Goal: Use online tool/utility: Utilize a website feature to perform a specific function

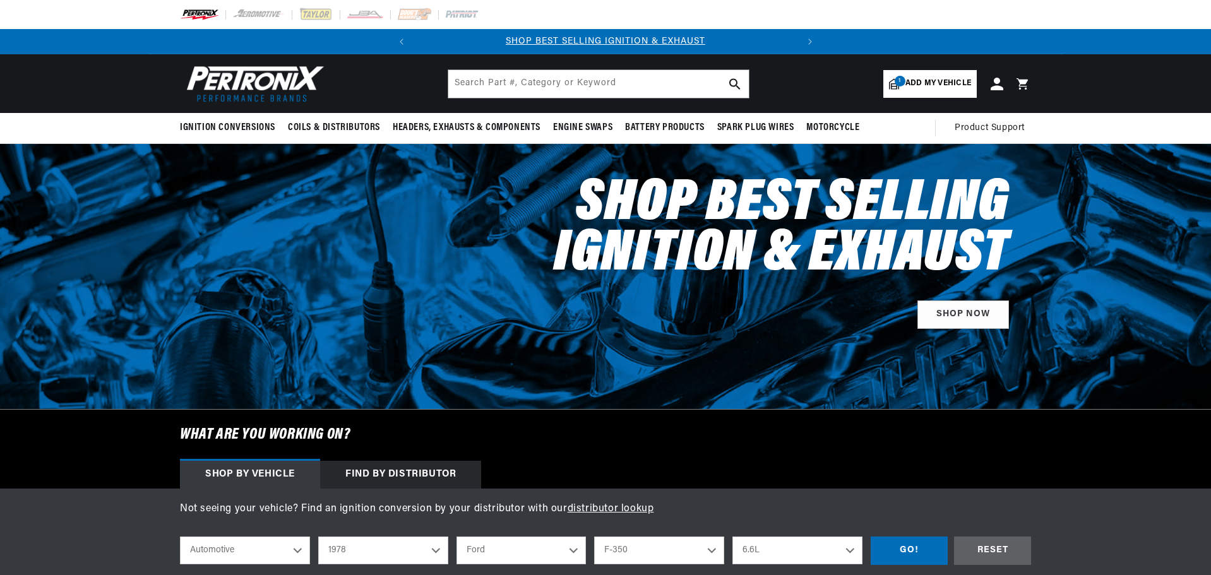
select select "1978"
select select "Ford"
select select "F-350"
select select "6.6L"
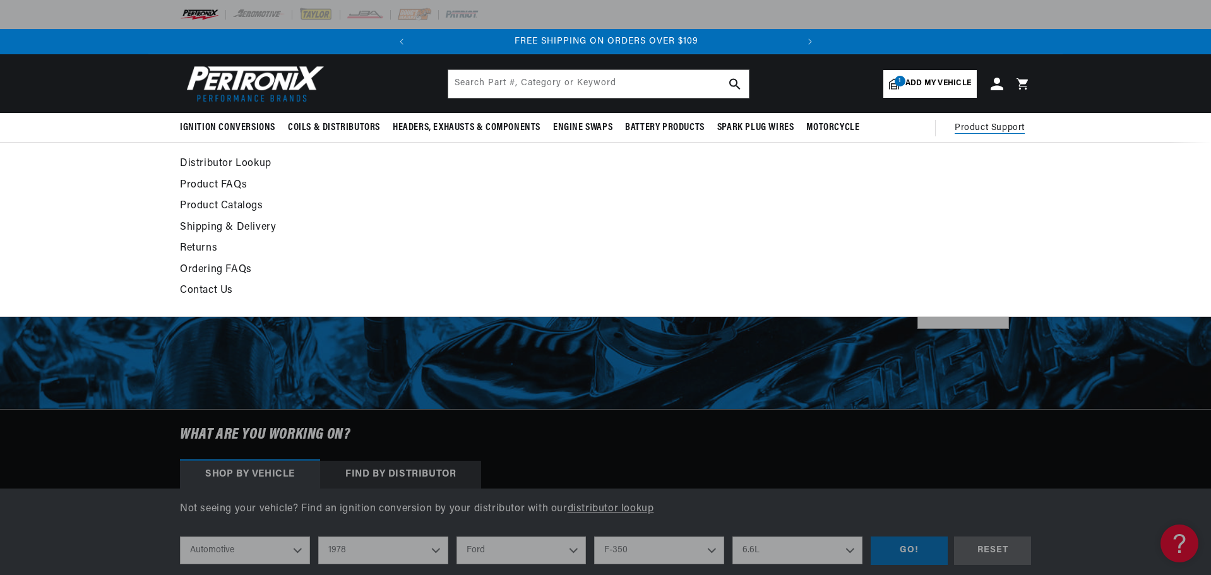
click at [976, 132] on span "Product Support" at bounding box center [990, 128] width 70 height 14
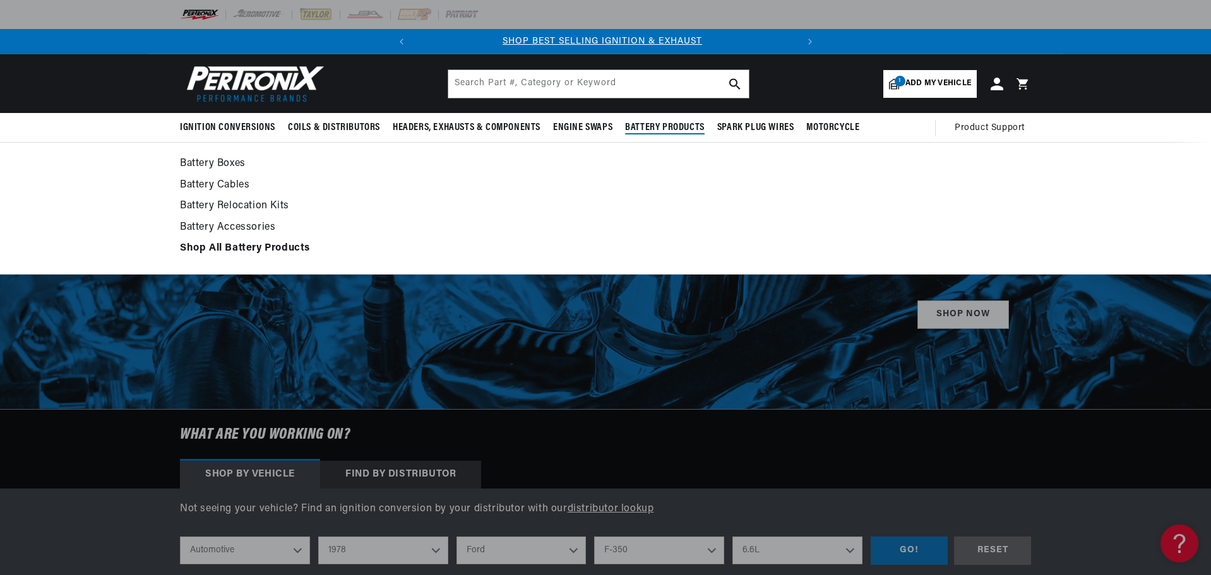
scroll to position [0, 0]
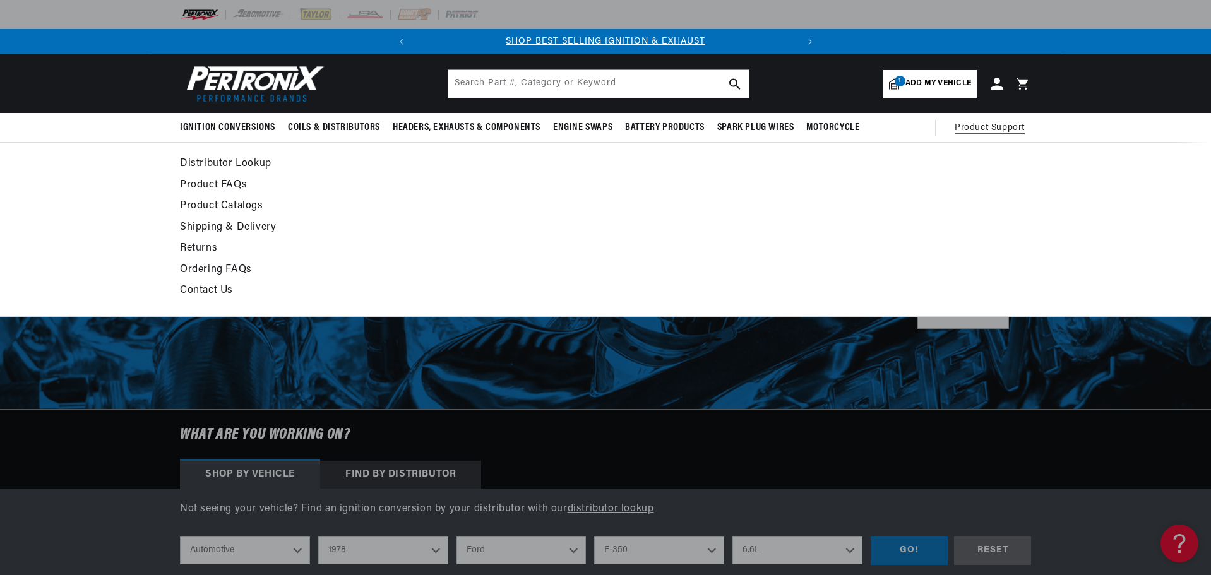
click at [222, 165] on link "Distributor Lookup" at bounding box center [490, 164] width 621 height 18
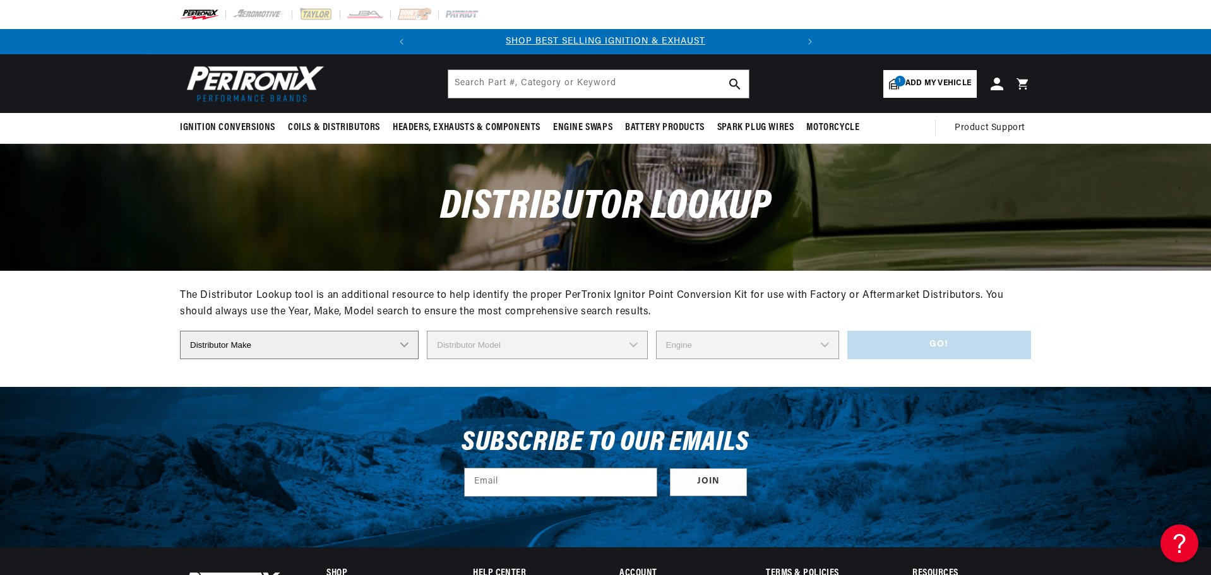
click at [408, 344] on select "Distributor Make Accel Aldon Autolite Bosch Century Chrysler Clark Colt Contine…" at bounding box center [299, 345] width 239 height 28
select select "Mallory"
click at [180, 331] on select "Distributor Make Accel Aldon Autolite Bosch Century Chrysler Clark Colt Contine…" at bounding box center [299, 345] width 239 height 28
click at [633, 343] on select "Distributor Model 381775 384193 980680 981659 3538701 23 Series (4 CYL) 23 Seri…" at bounding box center [537, 345] width 223 height 28
click at [78, 226] on div "Distributor Lookup" at bounding box center [605, 207] width 1211 height 126
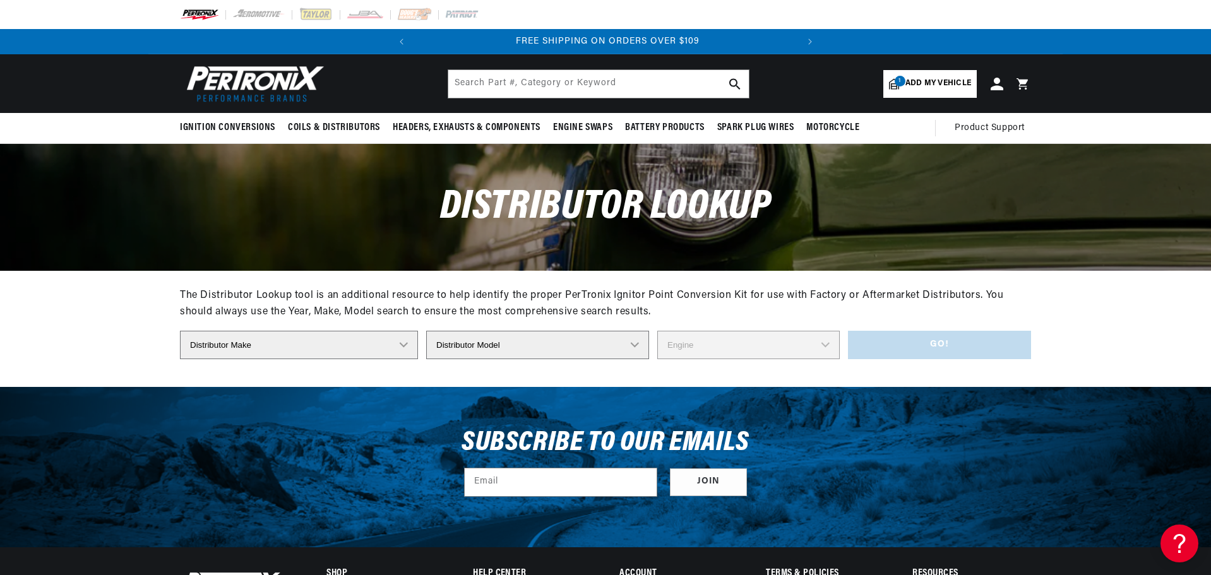
scroll to position [0, 383]
drag, startPoint x: 101, startPoint y: 311, endPoint x: 107, endPoint y: 310, distance: 6.3
click at [102, 311] on section "The Distributor Lookup tool is an additional resource to help identify the prop…" at bounding box center [605, 328] width 1211 height 116
click at [642, 344] on select "Distributor Model 381775 384193 980680 981659 3538701 23 Series (4 CYL) 23 Seri…" at bounding box center [537, 345] width 223 height 28
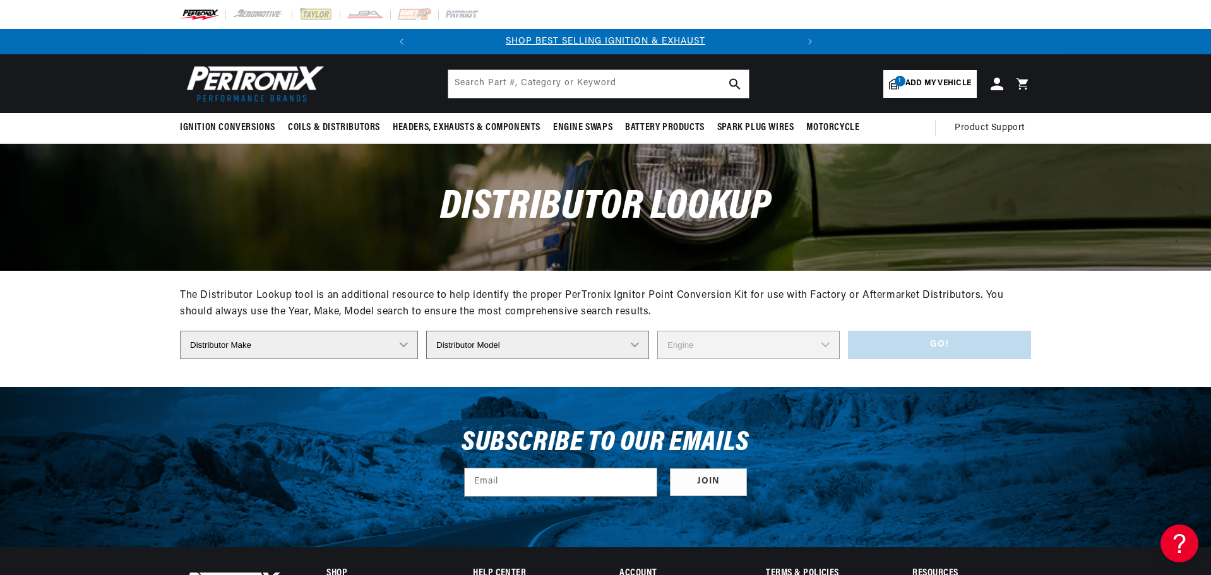
click at [513, 344] on select "Distributor Model 381775 384193 980680 981659 3538701 23 Series (4 CYL) 23 Seri…" at bounding box center [537, 345] width 223 height 28
click at [577, 344] on select "Distributor Model 381775 384193 980680 981659 3538701 23 Series (4 CYL) 23 Seri…" at bounding box center [537, 345] width 223 height 28
select select "YCM Series"
click at [426, 331] on select "Distributor Model 381775 384193 980680 981659 3538701 23 Series (4 CYL) 23 Seri…" at bounding box center [537, 345] width 223 height 28
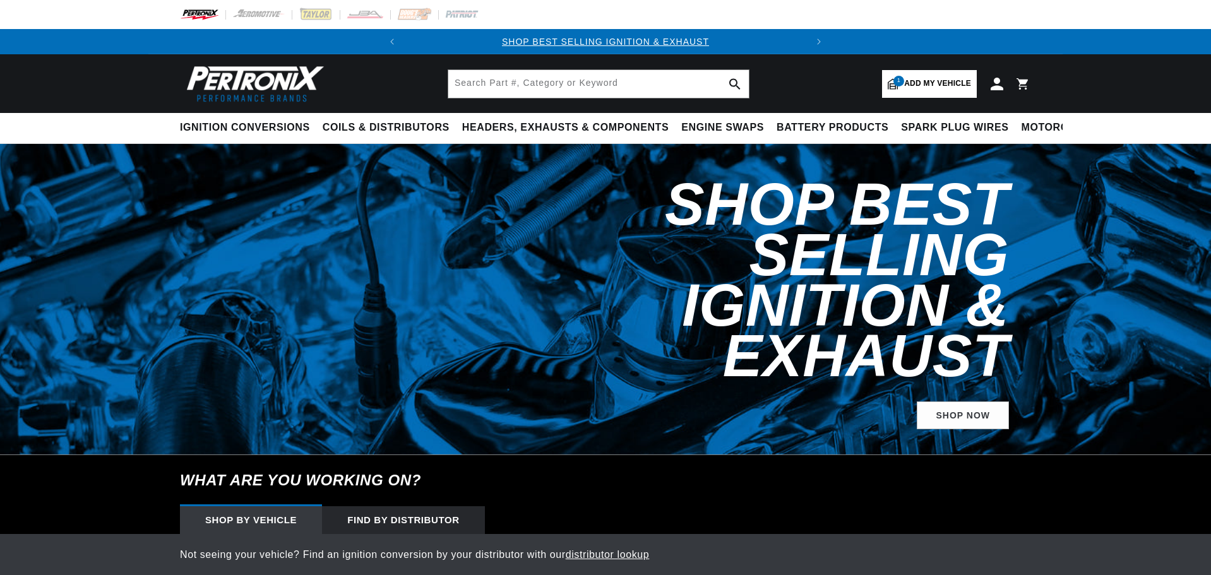
select select "1978"
select select "Ford"
select select "F-350"
select select "6.6L"
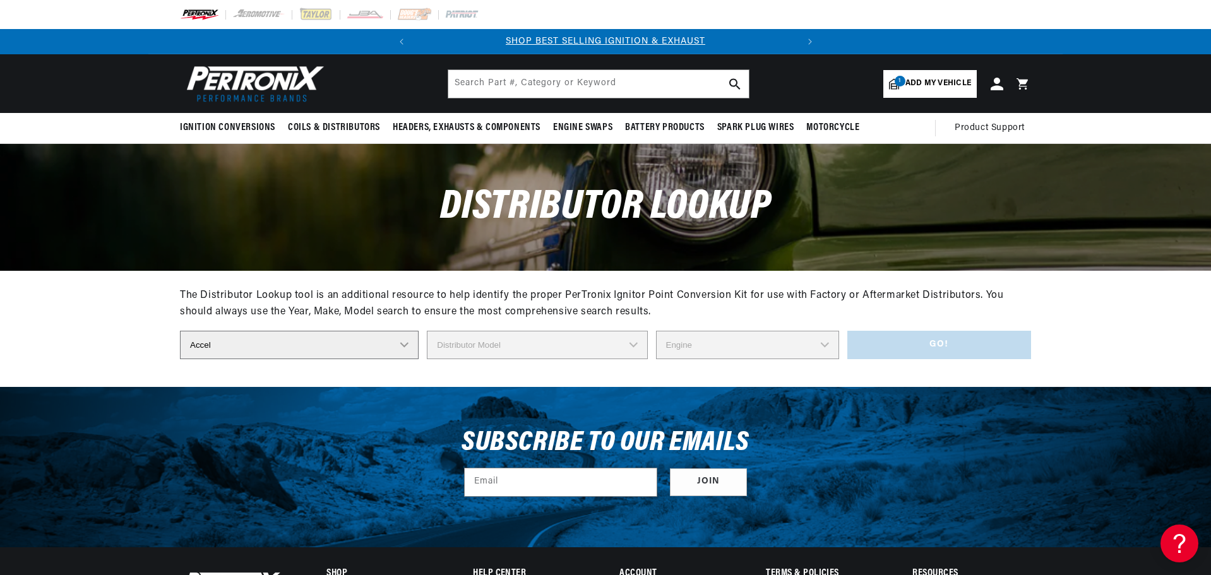
click at [404, 344] on select "Distributor Make Accel Aldon Autolite Bosch Century Chrysler Clark Colt Contine…" at bounding box center [299, 345] width 239 height 28
select select "Mallory"
click at [180, 331] on select "Distributor Make Accel Aldon Autolite Bosch Century Chrysler Clark Colt Contine…" at bounding box center [299, 345] width 239 height 28
click at [637, 344] on select "Distributor Model 381775 384193 980680 981659 3538701 23 Series (4 CYL) 23 Seri…" at bounding box center [537, 345] width 223 height 28
click at [426, 331] on select "Distributor Model 381775 384193 980680 981659 3538701 23 Series (4 CYL) 23 Seri…" at bounding box center [537, 345] width 223 height 28
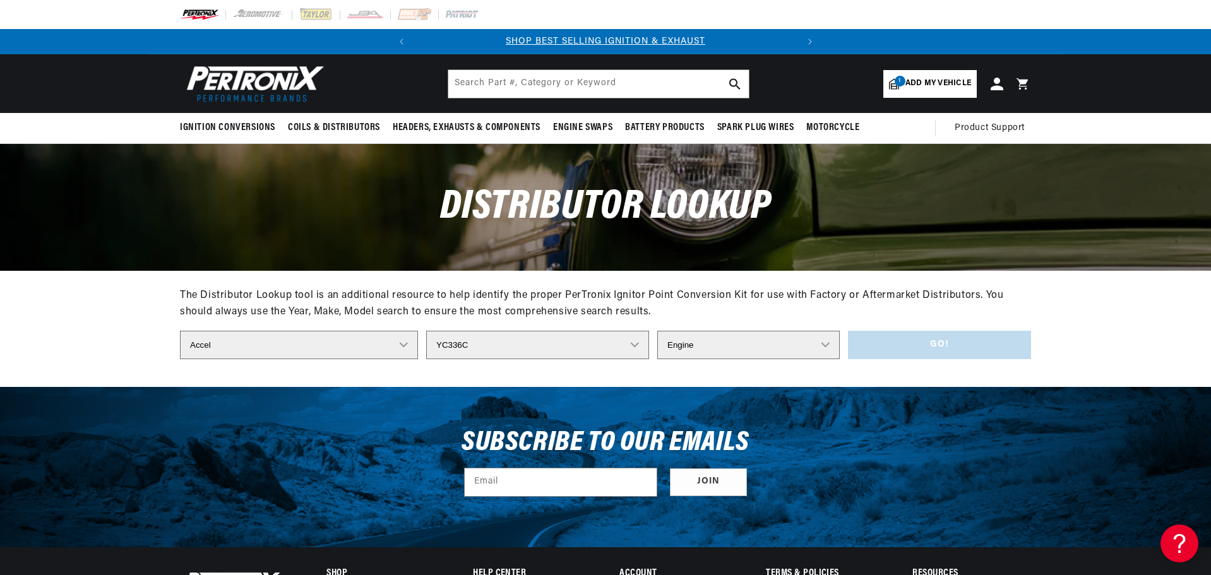
click at [638, 346] on select "Distributor Model 381775 384193 980680 981659 3538701 23 Series (4 CYL) 23 Seri…" at bounding box center [537, 345] width 223 height 28
click at [465, 351] on select "Distributor Model 381775 384193 980680 981659 3538701 23 Series (4 CYL) 23 Seri…" at bounding box center [537, 345] width 223 height 28
select select "YL Series"
click at [426, 331] on select "Distributor Model 381775 384193 980680 981659 3538701 23 Series (4 CYL) 23 Seri…" at bounding box center [537, 345] width 223 height 28
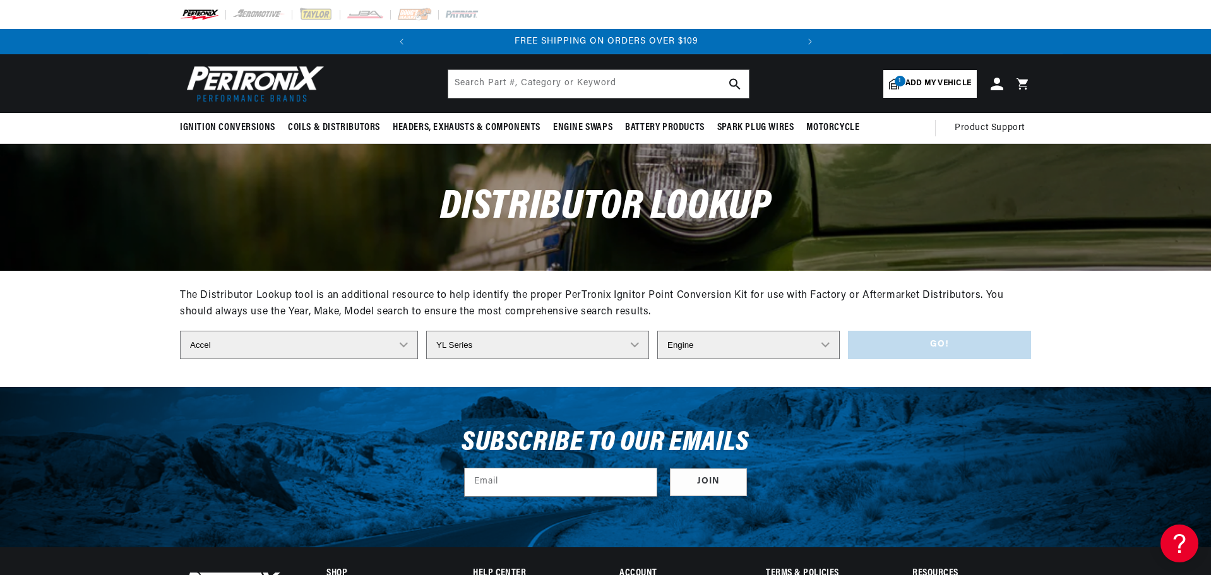
click at [829, 342] on select "Engine 4 8 6" at bounding box center [748, 345] width 183 height 28
click at [52, 309] on section "The Distributor Lookup tool is an additional resource to help identify the prop…" at bounding box center [605, 328] width 1211 height 116
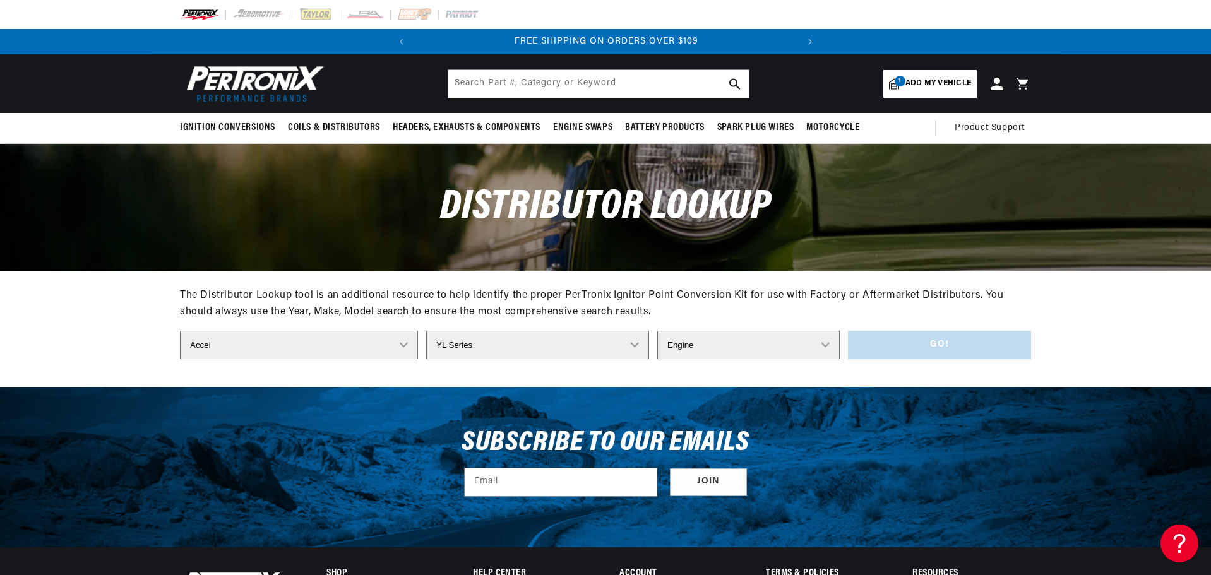
drag, startPoint x: 479, startPoint y: 374, endPoint x: 558, endPoint y: 357, distance: 81.3
click at [496, 368] on div "The Distributor Lookup tool is an additional resource to help identify the prop…" at bounding box center [605, 328] width 851 height 116
click at [818, 340] on select "Engine 4 8 6" at bounding box center [748, 345] width 183 height 28
select select "8"
click at [657, 331] on select "Engine 4 8 6" at bounding box center [748, 345] width 183 height 28
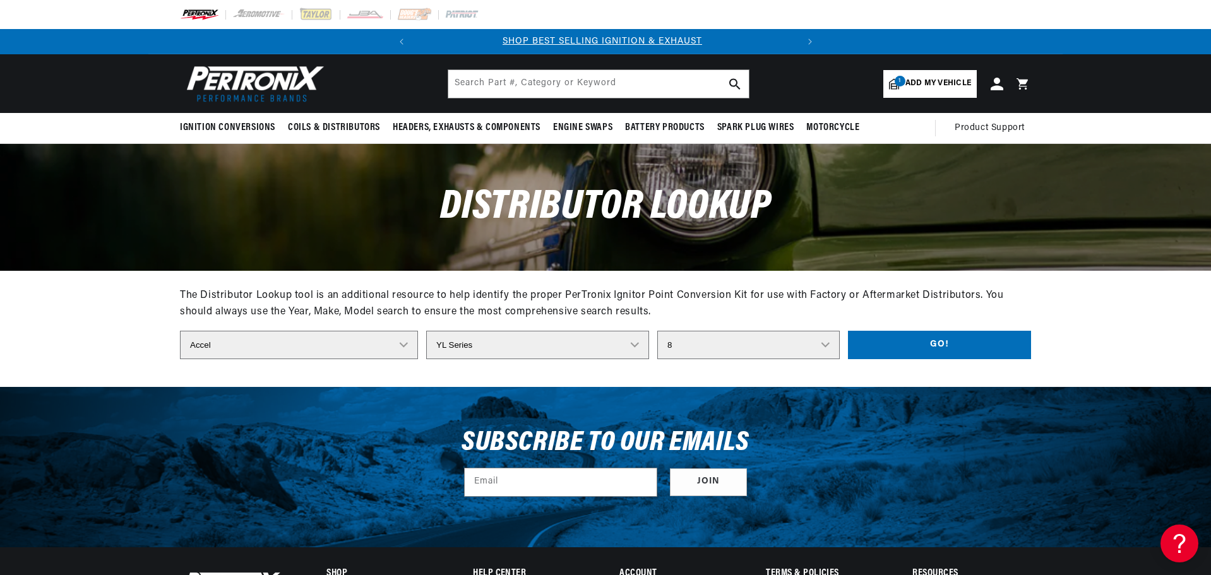
scroll to position [0, 0]
click at [949, 339] on button "Go!" at bounding box center [939, 345] width 183 height 28
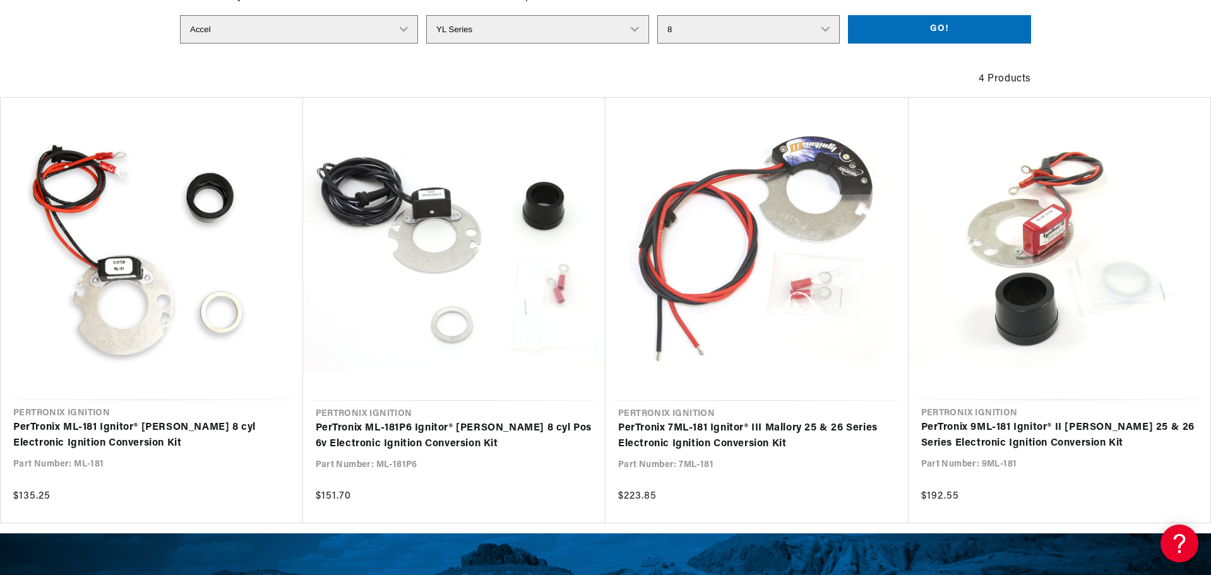
scroll to position [0, 383]
click at [95, 57] on section "The Distributor Lookup tool is an additional resource to help identify the prop…" at bounding box center [605, 239] width 1211 height 569
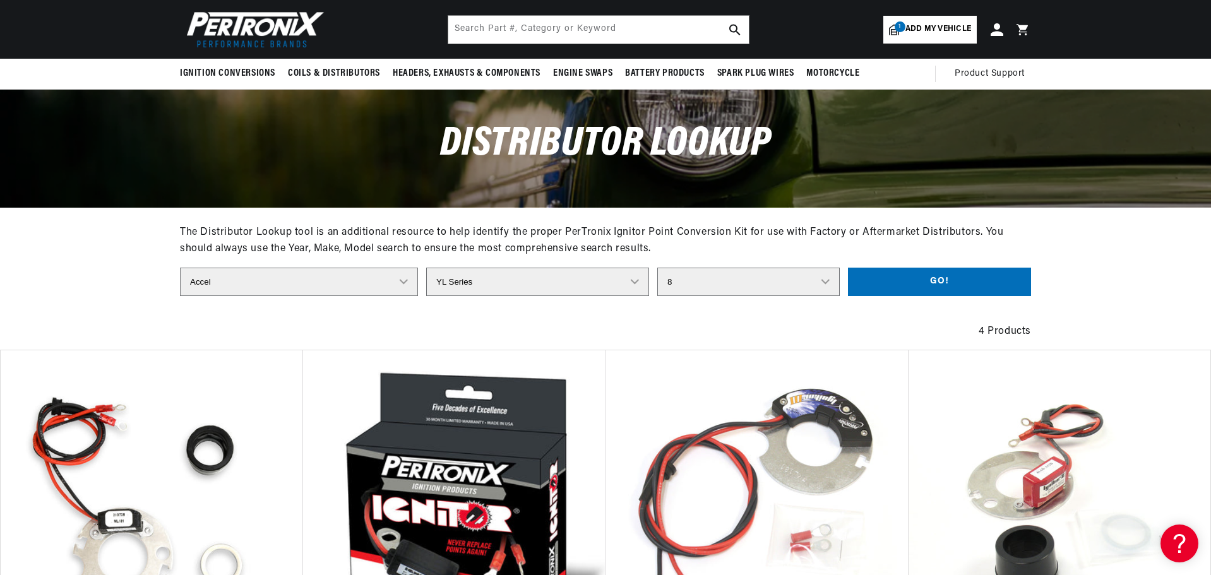
scroll to position [0, 0]
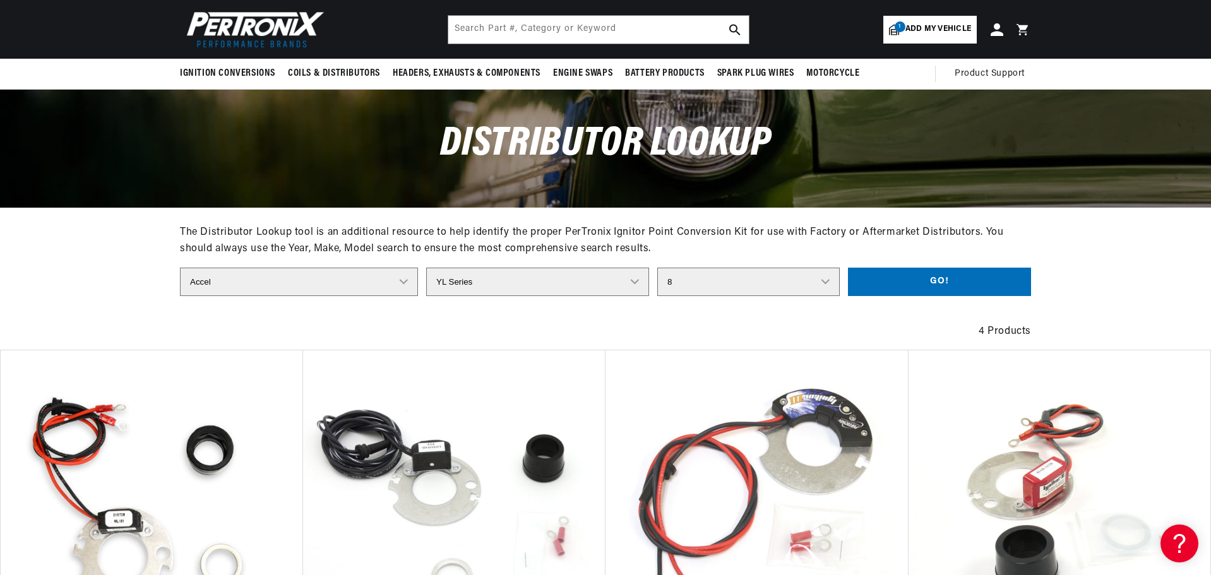
click at [464, 285] on select "Distributor Model 381775 384193 980680 981659 3538701 23 Series (4 CYL) 23 Seri…" at bounding box center [537, 282] width 223 height 28
click at [59, 271] on section "The Distributor Lookup tool is an additional resource to help identify the prop…" at bounding box center [605, 491] width 1211 height 569
click at [634, 282] on select "Distributor Model 381775 384193 980680 981659 3538701 23 Series (4 CYL) 23 Seri…" at bounding box center [537, 282] width 223 height 28
click at [426, 268] on select "Distributor Model 381775 384193 980680 981659 3538701 23 Series (4 CYL) 23 Seri…" at bounding box center [537, 282] width 223 height 28
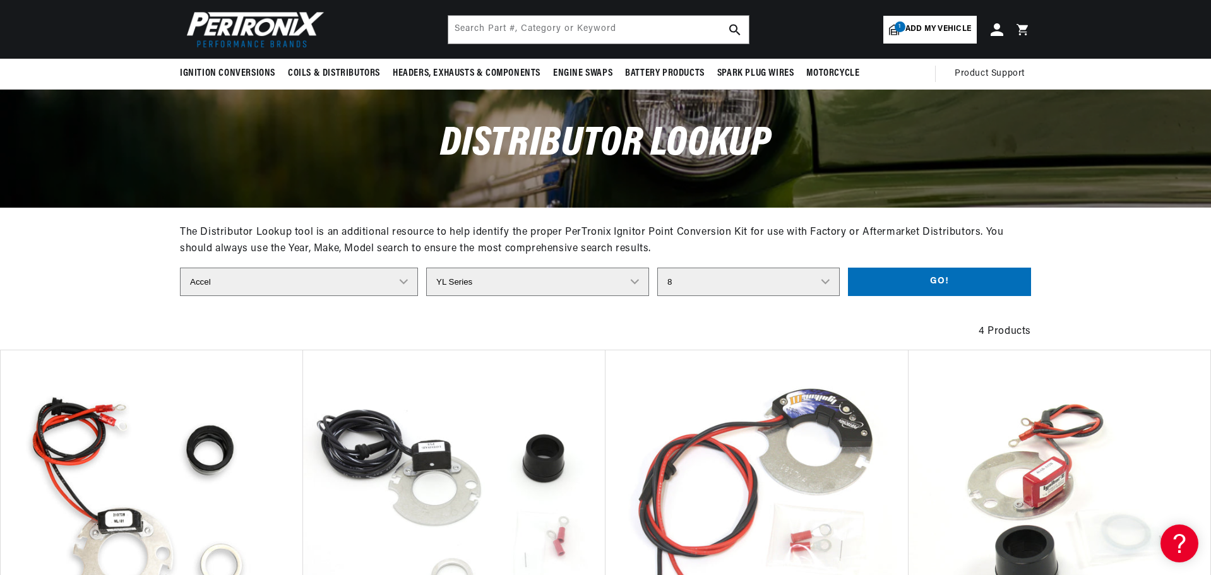
scroll to position [0, 0]
